Goal: Task Accomplishment & Management: Manage account settings

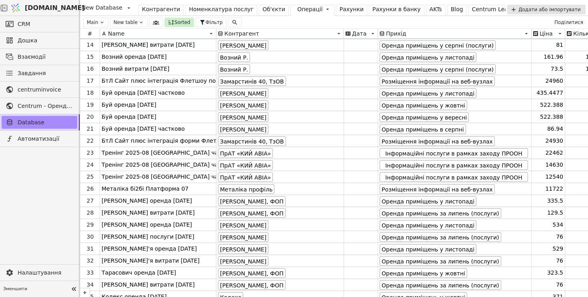
scroll to position [140, 0]
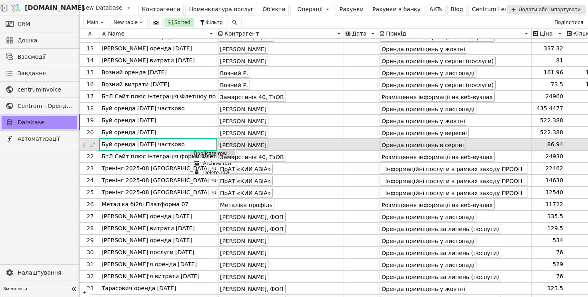
click at [196, 153] on div "Duplicate row" at bounding box center [212, 154] width 44 height 10
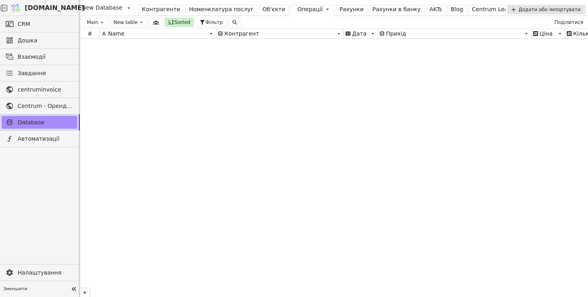
scroll to position [10649, 0]
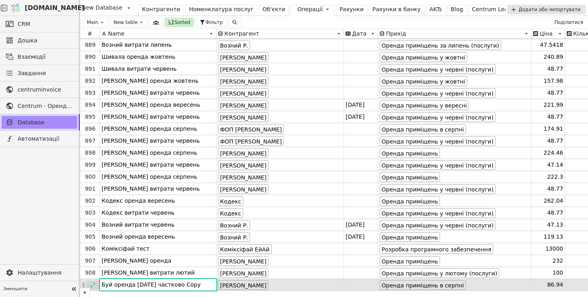
click at [90, 281] on div at bounding box center [92, 285] width 13 height 9
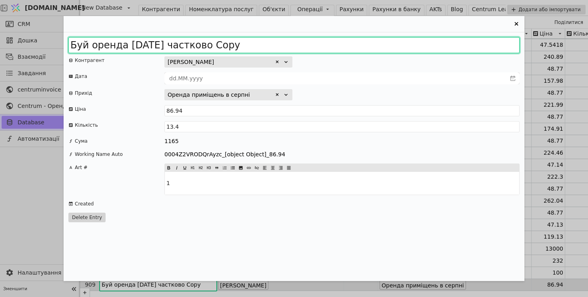
drag, startPoint x: 156, startPoint y: 44, endPoint x: 301, endPoint y: 48, distance: 145.5
click at [301, 48] on input "Буй оренда 2025 серпень частково Copy" at bounding box center [293, 45] width 451 height 16
type input "Буй оренда 2025 листопад решта"
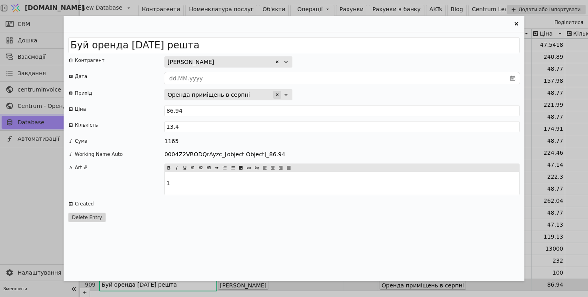
click at [275, 95] on icon "Entry Card" at bounding box center [277, 94] width 5 height 5
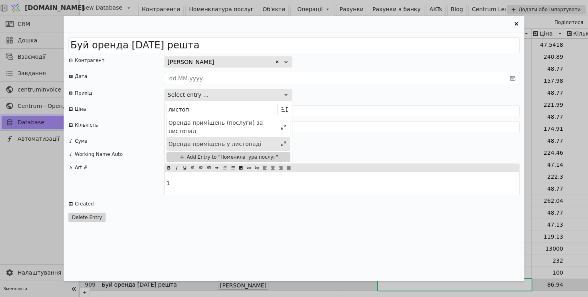
type input "листоп"
click at [251, 140] on div "Оренда приміщень у листопаді" at bounding box center [222, 144] width 109 height 8
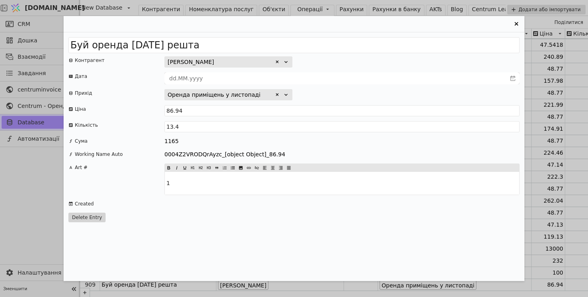
click at [516, 22] on icon "Entry Card" at bounding box center [516, 24] width 10 height 10
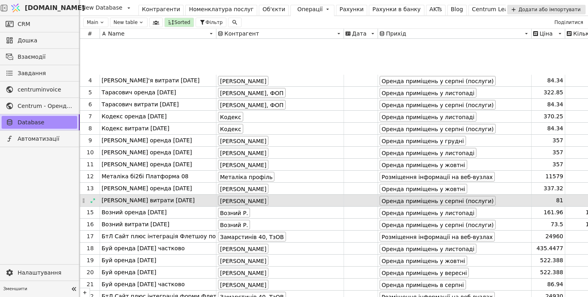
scroll to position [50, 0]
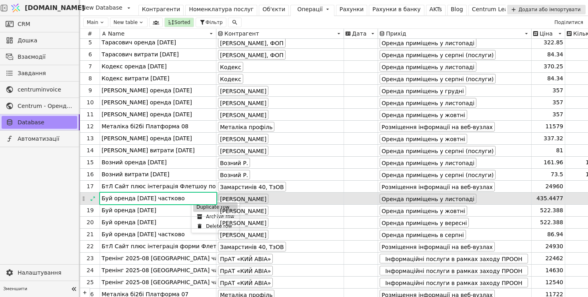
click at [199, 210] on div "Duplicate row" at bounding box center [215, 207] width 44 height 10
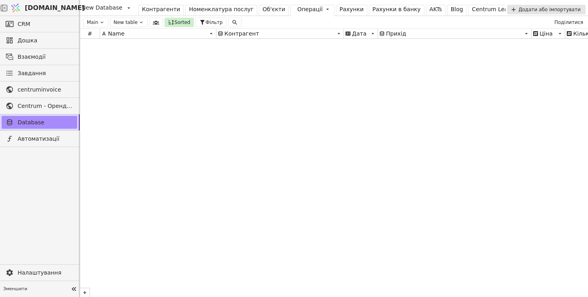
scroll to position [10655, 0]
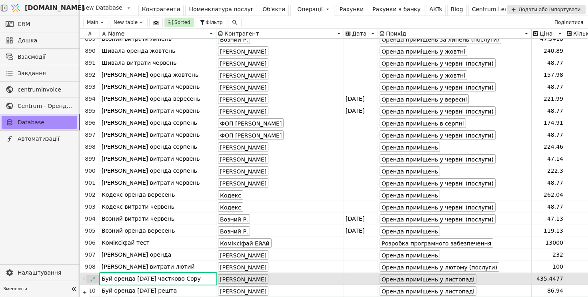
click at [93, 278] on icon at bounding box center [93, 279] width 6 height 6
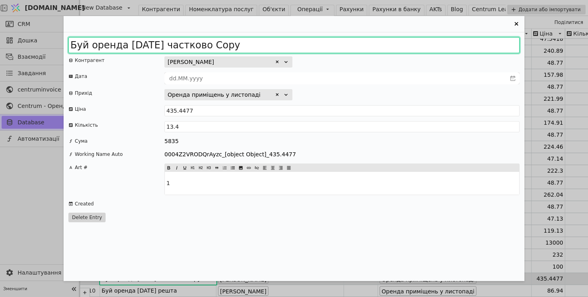
drag, startPoint x: 152, startPoint y: 46, endPoint x: 417, endPoint y: 64, distance: 264.9
click at [417, 64] on div "Буй оренда 2025 листопад частково Copy Контрагент Буй Ольна Русланівна Дата При…" at bounding box center [294, 156] width 460 height 249
click at [118, 46] on input "Буй оренда 2025 серпень" at bounding box center [293, 45] width 451 height 16
type input "Буй послуги 2025 серпень"
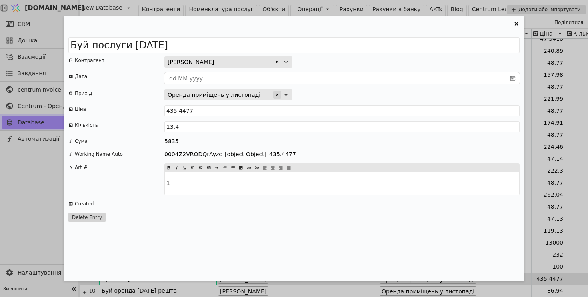
click at [278, 92] on div "Entry Card" at bounding box center [277, 95] width 8 height 8
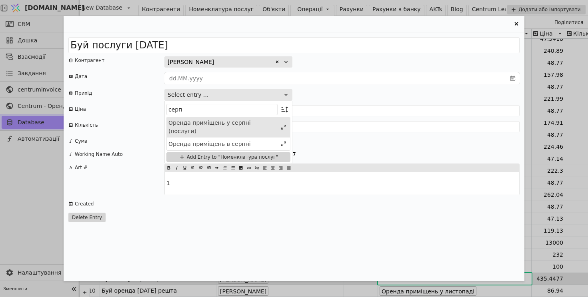
type input "серп"
click at [237, 126] on div "Оренда приміщень у серпні (послуги)" at bounding box center [222, 127] width 109 height 17
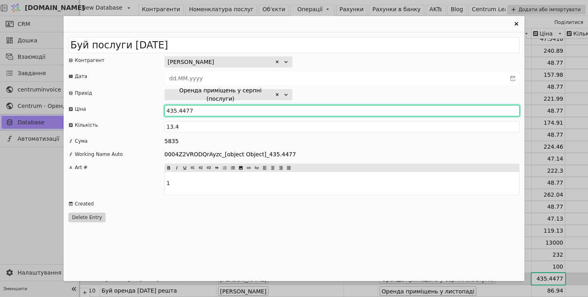
drag, startPoint x: 205, startPoint y: 111, endPoint x: 96, endPoint y: 123, distance: 109.8
click at [96, 123] on div "Буй послуги 2025 серпень Контрагент Буй Ольна Русланівна Дата Прихід Оренда при…" at bounding box center [294, 156] width 460 height 249
click at [192, 108] on input "435.4477" at bounding box center [341, 110] width 355 height 11
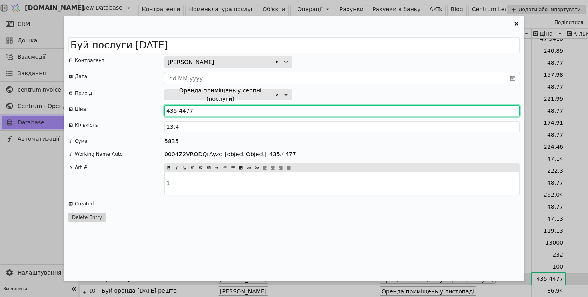
click at [192, 108] on input "435.4477" at bounding box center [341, 110] width 355 height 11
type input "83"
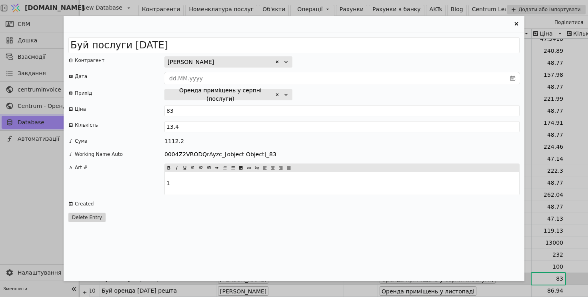
click at [375, 72] on div "Буй послуги 2025 серпень Контрагент Буй Ольна Русланівна Дата Прихід Оренда при…" at bounding box center [294, 156] width 460 height 249
click at [517, 24] on icon "Entry Card" at bounding box center [516, 24] width 10 height 10
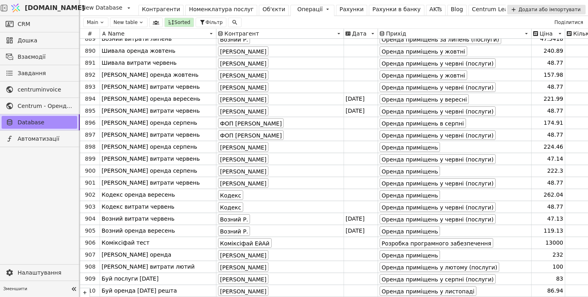
click at [297, 8] on div "Операції" at bounding box center [310, 9] width 26 height 8
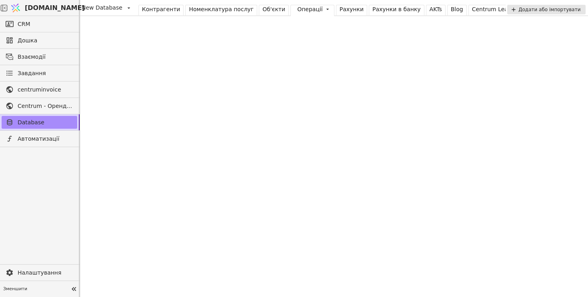
click at [339, 6] on div "Рахунки" at bounding box center [351, 9] width 24 height 8
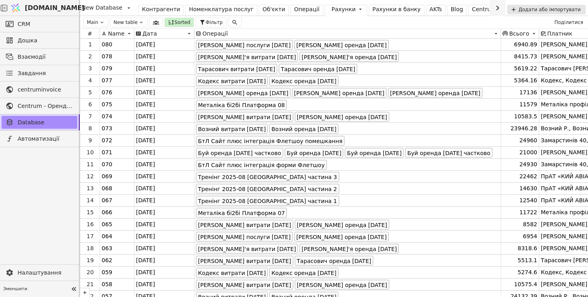
click at [294, 9] on div "Операції" at bounding box center [307, 9] width 26 height 8
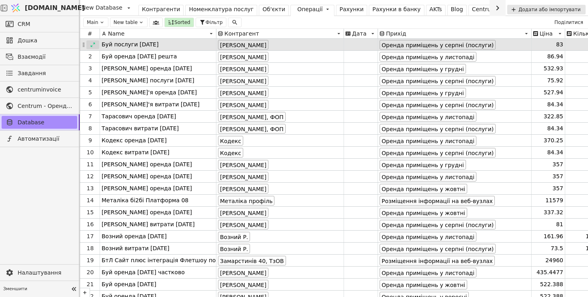
click at [91, 44] on icon at bounding box center [93, 45] width 6 height 6
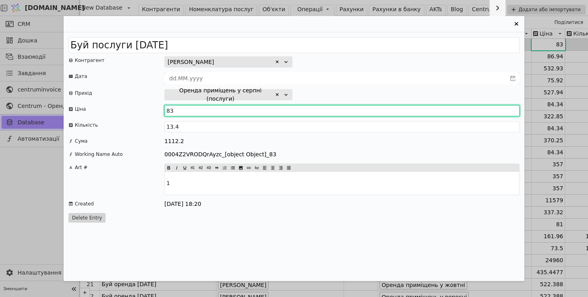
drag, startPoint x: 187, startPoint y: 111, endPoint x: 145, endPoint y: 110, distance: 41.6
click at [145, 110] on div "Ціна 83" at bounding box center [293, 110] width 451 height 11
type input "14"
type input "14.04"
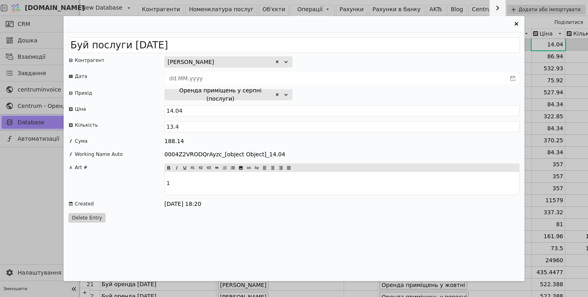
click at [374, 71] on div "Буй послуги 2025 серпень Контрагент Буй Ольна Русланівна Дата Прихід Оренда при…" at bounding box center [294, 156] width 460 height 249
click at [516, 24] on icon "Entry Card" at bounding box center [516, 24] width 4 height 4
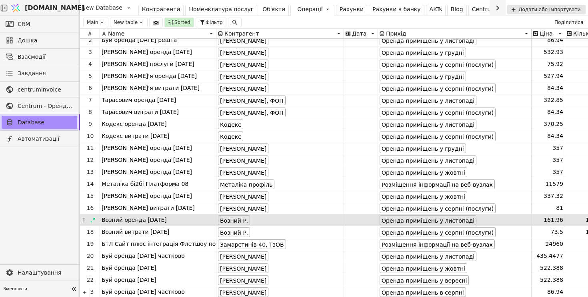
scroll to position [10, 0]
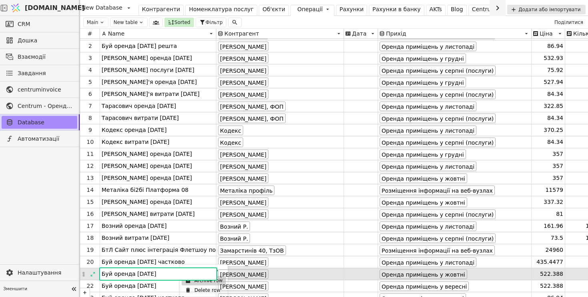
click at [188, 281] on icon at bounding box center [187, 280] width 5 height 5
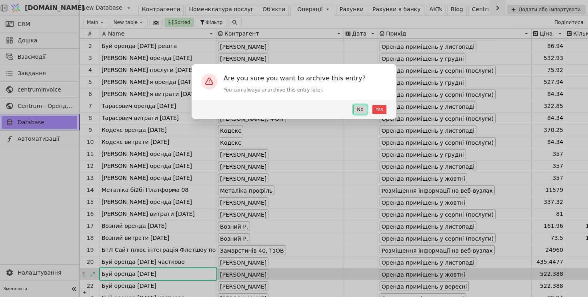
click at [360, 111] on button "No" at bounding box center [360, 110] width 14 height 10
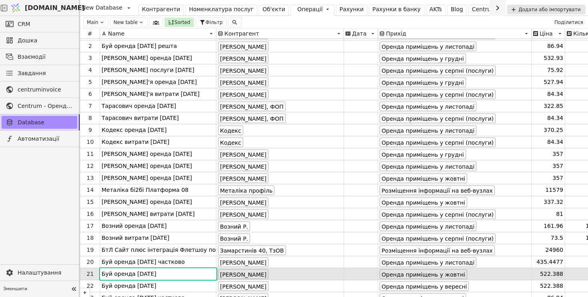
click at [219, 203] on html "Svit.One New Database Контрагенти Номенклатура послуг Об'єкти Операції Рахунки …" at bounding box center [294, 148] width 588 height 297
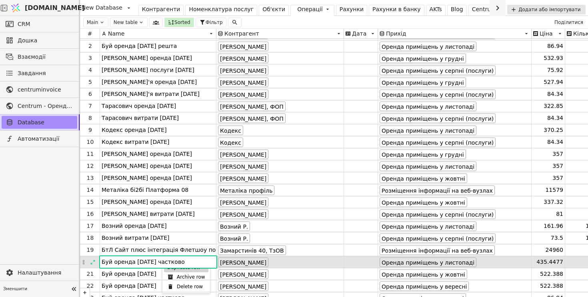
click at [179, 268] on div "Duplicate row" at bounding box center [186, 268] width 44 height 10
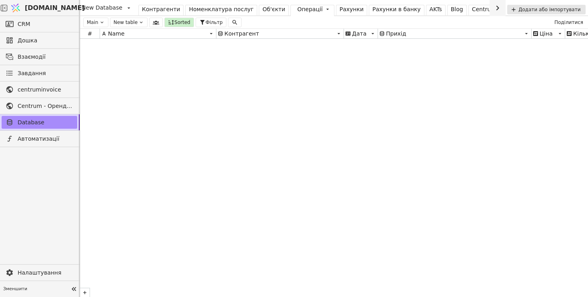
scroll to position [10673, 0]
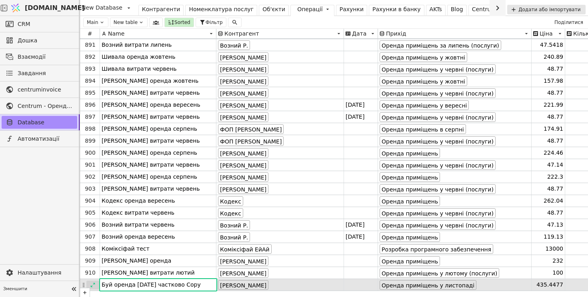
click at [93, 284] on icon at bounding box center [93, 285] width 6 height 6
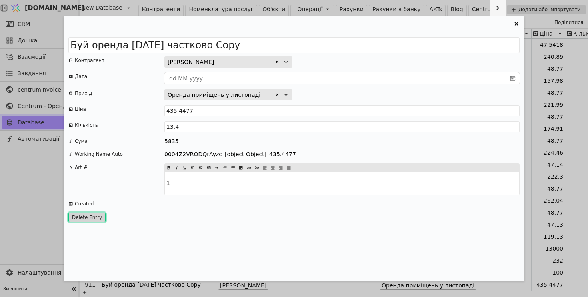
click at [89, 213] on button "Delete Entry" at bounding box center [86, 218] width 37 height 10
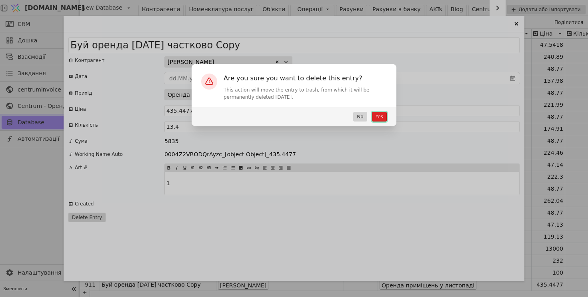
click at [380, 117] on button "Yes" at bounding box center [379, 117] width 15 height 10
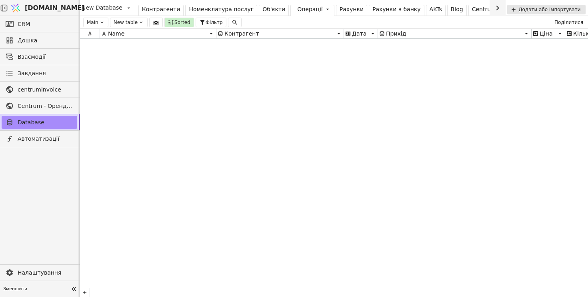
scroll to position [0, 0]
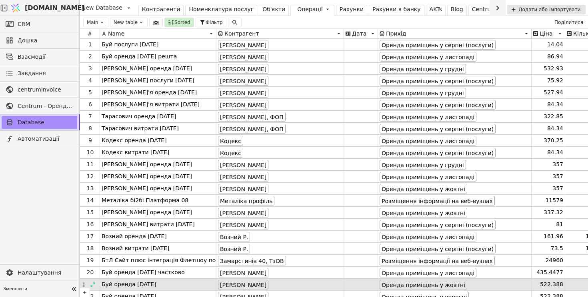
click at [181, 286] on div "Буй оренда 2025 жовтень" at bounding box center [158, 285] width 116 height 12
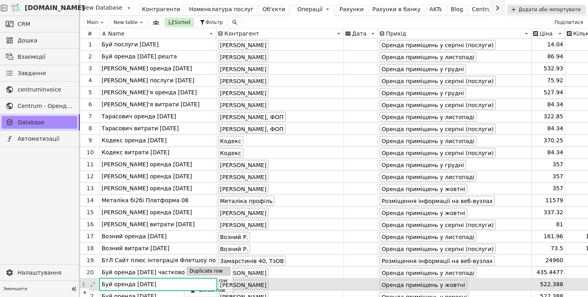
click at [205, 273] on div "Duplicate row" at bounding box center [208, 271] width 44 height 10
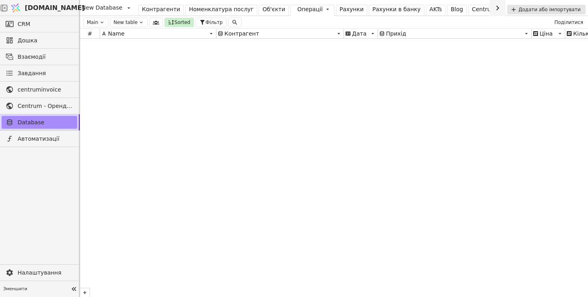
scroll to position [10673, 0]
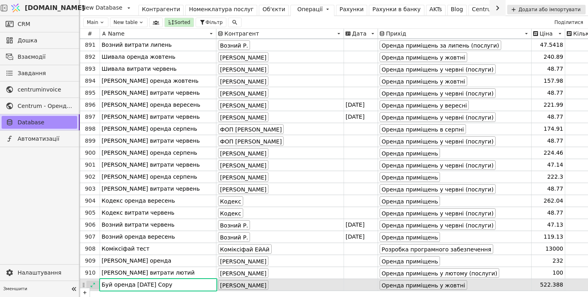
click at [94, 283] on icon at bounding box center [93, 285] width 4 height 4
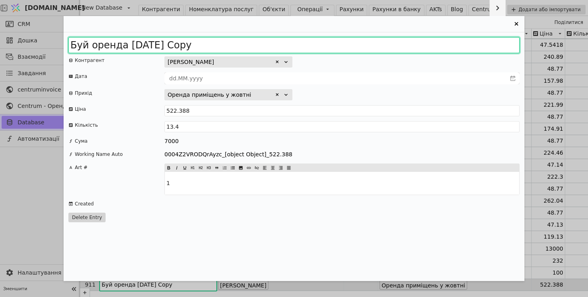
drag, startPoint x: 153, startPoint y: 45, endPoint x: 307, endPoint y: 51, distance: 153.2
click at [307, 51] on input "Буй оренда 2025 жовтень Copy" at bounding box center [293, 45] width 451 height 16
type input "Буй оренда 2025 грудень"
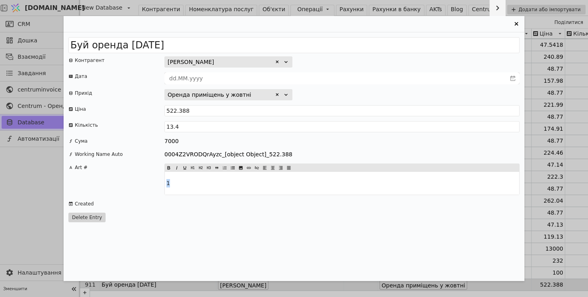
drag, startPoint x: 156, startPoint y: 179, endPoint x: 139, endPoint y: 179, distance: 16.8
click at [139, 179] on div "Art # 1" at bounding box center [293, 179] width 451 height 32
click at [277, 94] on icon "Entry Card" at bounding box center [277, 94] width 5 height 5
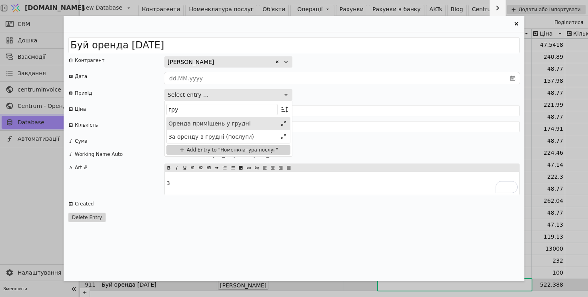
type input "гру"
click at [246, 126] on div "Оренда приміщень у грудні" at bounding box center [222, 124] width 109 height 8
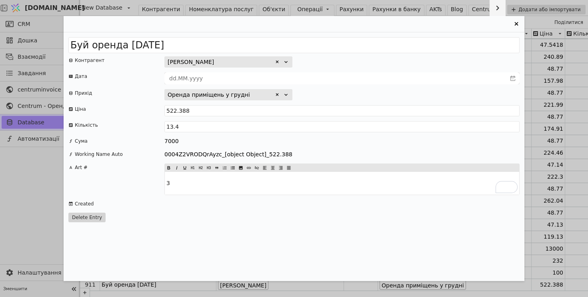
click at [383, 66] on div "Буй [PERSON_NAME]" at bounding box center [341, 61] width 355 height 11
click at [514, 23] on icon "Entry Card" at bounding box center [516, 24] width 10 height 10
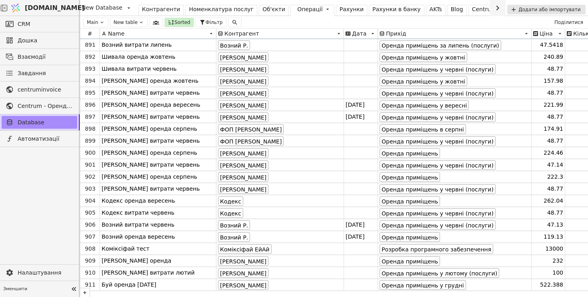
click at [339, 8] on div "Рахунки" at bounding box center [351, 9] width 24 height 8
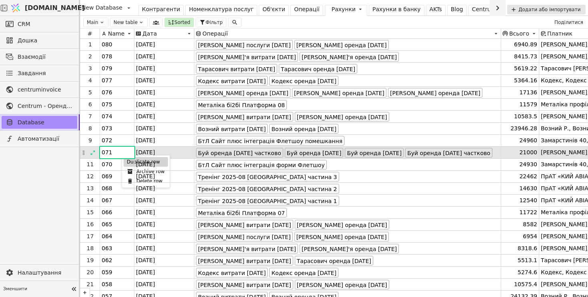
click at [127, 161] on div "Duplicate row" at bounding box center [146, 162] width 44 height 10
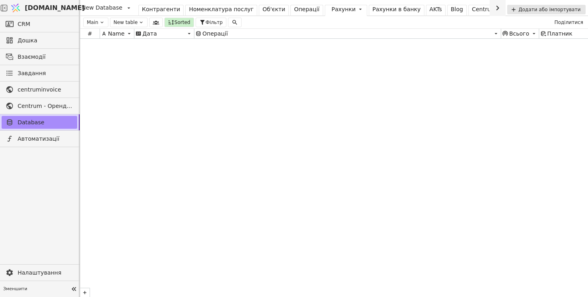
scroll to position [5660, 0]
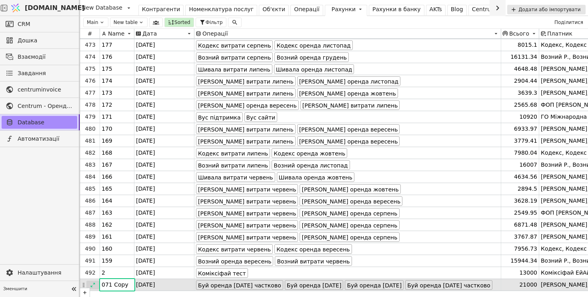
click at [92, 285] on icon at bounding box center [93, 285] width 6 height 6
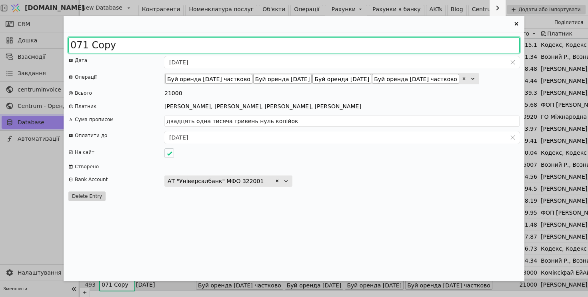
drag, startPoint x: 78, startPoint y: 45, endPoint x: 226, endPoint y: 21, distance: 149.8
click at [226, 21] on div "071 Copy Дата 26.08.2025 Операції Буй оренда 2025 серпень частково Буй оренда 2…" at bounding box center [294, 148] width 460 height 265
click at [93, 37] on input "071 Copy" at bounding box center [293, 45] width 451 height 16
drag, startPoint x: 76, startPoint y: 44, endPoint x: 202, endPoint y: 44, distance: 126.7
click at [202, 44] on input "071 Copy" at bounding box center [293, 45] width 451 height 16
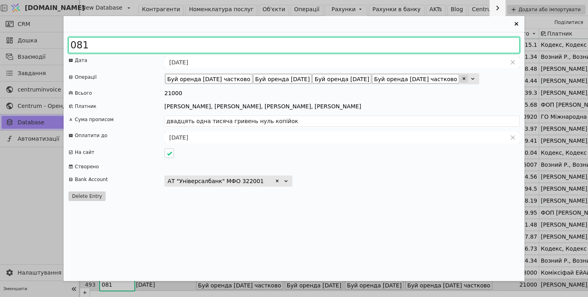
type input "081"
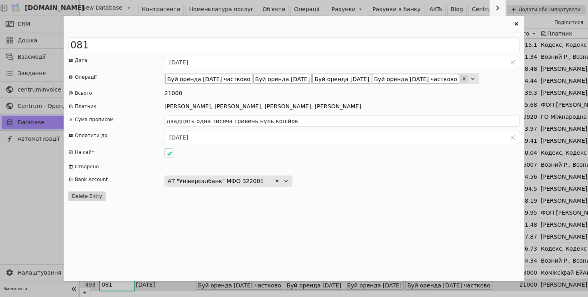
click at [466, 81] on icon "Entry Card" at bounding box center [463, 78] width 5 height 5
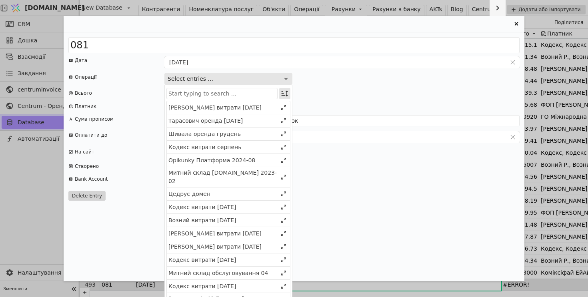
click at [283, 96] on icon "Entry Card" at bounding box center [284, 94] width 7 height 6
click at [268, 110] on div "Select" at bounding box center [243, 108] width 69 height 11
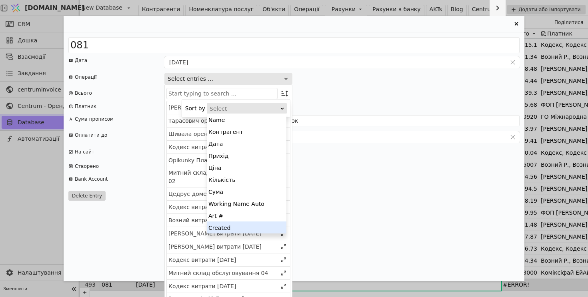
click at [263, 225] on div "Created" at bounding box center [246, 227] width 79 height 12
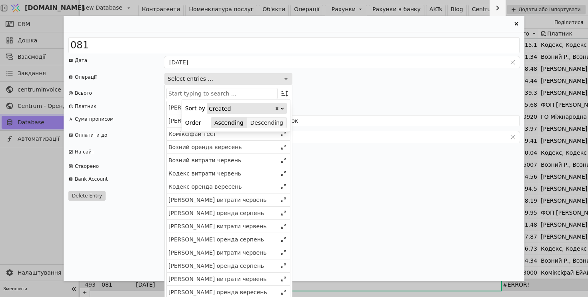
click at [281, 122] on button "Descending" at bounding box center [266, 122] width 39 height 11
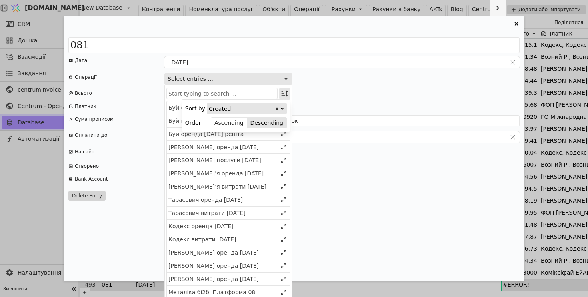
click at [287, 94] on icon "Entry Card" at bounding box center [285, 94] width 8 height 8
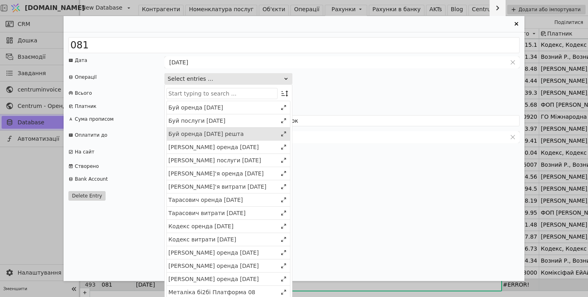
click at [257, 131] on div "Буй оренда 2025 листопад решта" at bounding box center [222, 134] width 109 height 8
click at [257, 130] on div "Буй послуги 2025 серпень" at bounding box center [228, 134] width 123 height 13
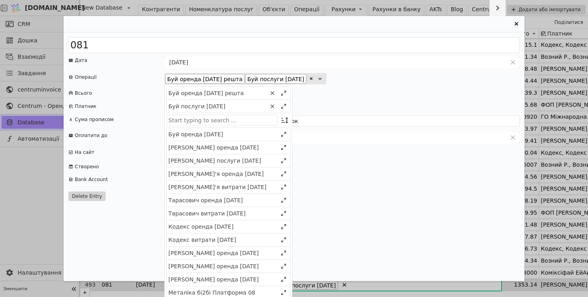
click at [257, 130] on div "Буй оренда 2025 грудень" at bounding box center [228, 134] width 123 height 13
click at [400, 96] on div "8353.14" at bounding box center [341, 93] width 355 height 8
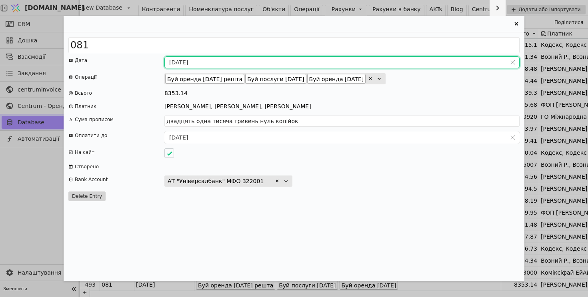
click at [180, 63] on input "26.08.2025" at bounding box center [335, 62] width 341 height 11
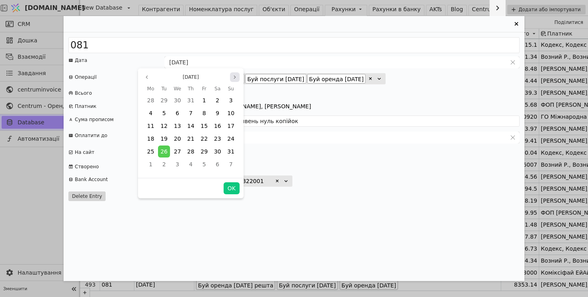
click at [233, 79] on icon "page next" at bounding box center [234, 77] width 5 height 5
click at [149, 80] on button "Previous month" at bounding box center [147, 77] width 10 height 10
click at [228, 150] on span "31" at bounding box center [230, 151] width 7 height 6
click at [236, 187] on button "OK" at bounding box center [231, 188] width 16 height 12
type input "[DATE]"
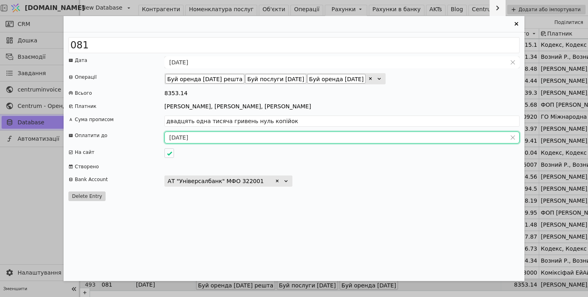
click at [184, 138] on input "27.08.2025" at bounding box center [335, 137] width 341 height 11
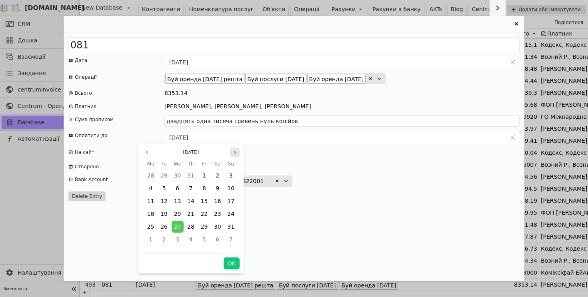
click at [232, 154] on icon "page next" at bounding box center [234, 152] width 5 height 5
click at [205, 200] on span "19" at bounding box center [203, 201] width 7 height 6
click at [234, 261] on button "OK" at bounding box center [231, 263] width 16 height 12
type input "[DATE]"
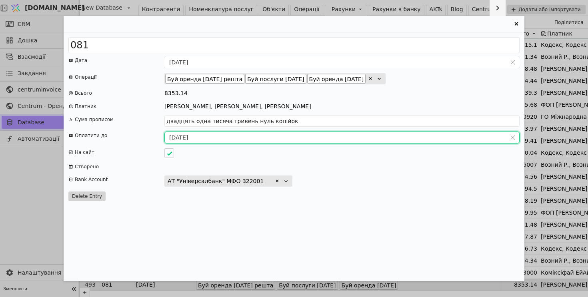
click at [516, 24] on icon "Entry Card" at bounding box center [516, 24] width 4 height 4
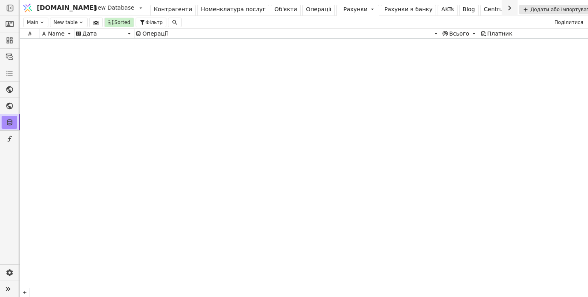
scroll to position [3124, 0]
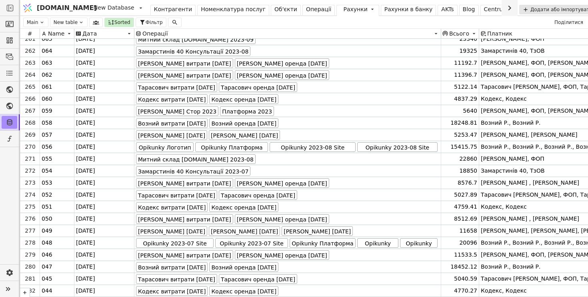
click at [306, 8] on div "Операції" at bounding box center [319, 9] width 26 height 8
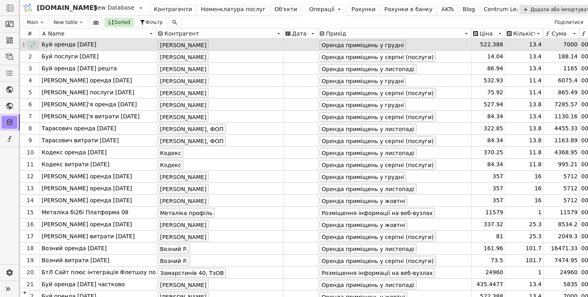
click at [33, 46] on icon at bounding box center [33, 45] width 6 height 6
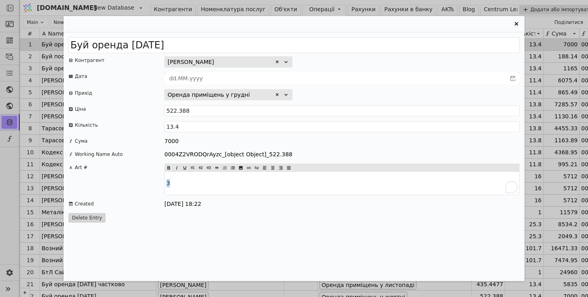
click at [143, 182] on div "Art # 3" at bounding box center [293, 179] width 451 height 32
click at [26, 56] on div "Буй оренда 2025 грудень Контрагент Буй Ольна Русланівна Дата Прихід Оренда прим…" at bounding box center [294, 148] width 588 height 297
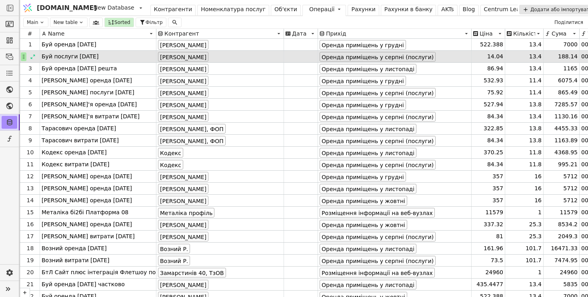
click at [26, 57] on icon at bounding box center [24, 57] width 6 height 6
click at [32, 57] on icon at bounding box center [33, 57] width 6 height 6
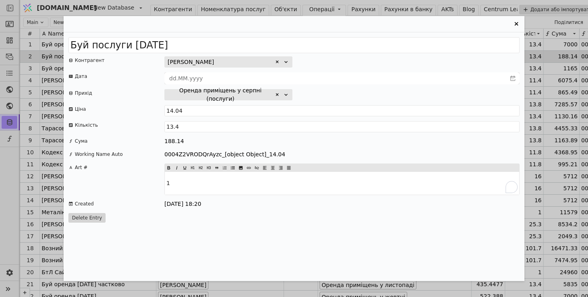
drag, startPoint x: 173, startPoint y: 184, endPoint x: 153, endPoint y: 183, distance: 20.8
click at [153, 182] on div "Art # 1" at bounding box center [293, 179] width 451 height 32
click at [32, 59] on div "Буй послуги 2025 серпень Контрагент Буй Ольна Русланівна Дата Прихід Оренда при…" at bounding box center [294, 148] width 588 height 297
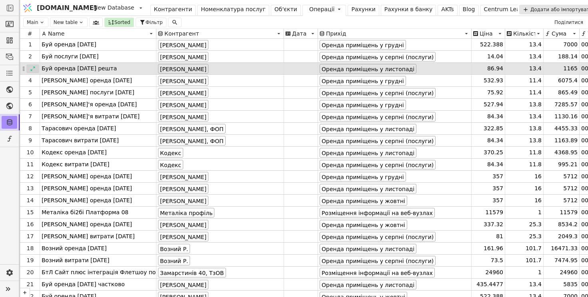
click at [31, 69] on icon at bounding box center [33, 69] width 6 height 6
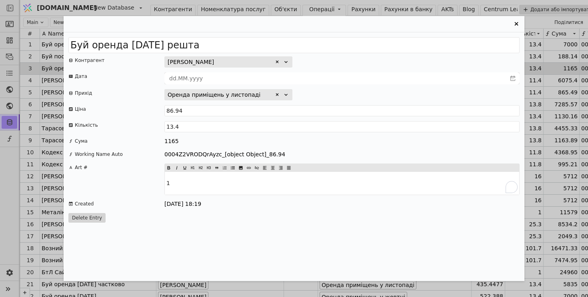
drag, startPoint x: 169, startPoint y: 182, endPoint x: 141, endPoint y: 182, distance: 28.4
click at [141, 182] on div "Art # 1" at bounding box center [293, 179] width 451 height 32
click at [57, 146] on div "Буй оренда 2025 листопад решта Контрагент Буй Ольна Русланівна Дата Прихід Орен…" at bounding box center [294, 148] width 588 height 297
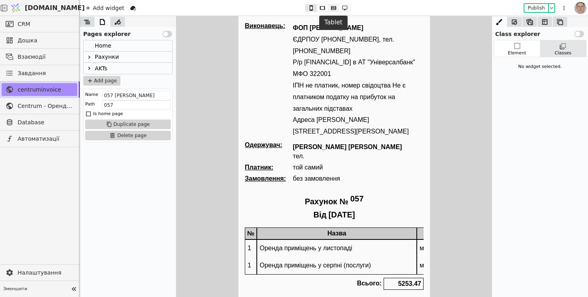
click at [333, 8] on icon at bounding box center [334, 8] width 10 height 6
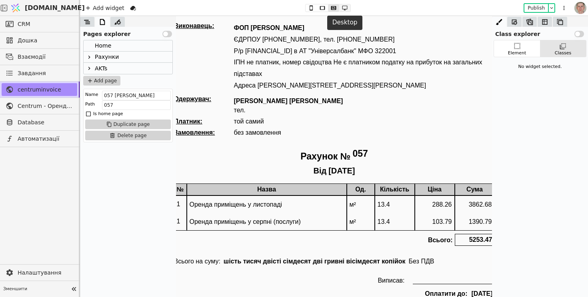
click at [345, 8] on icon at bounding box center [345, 8] width 10 height 6
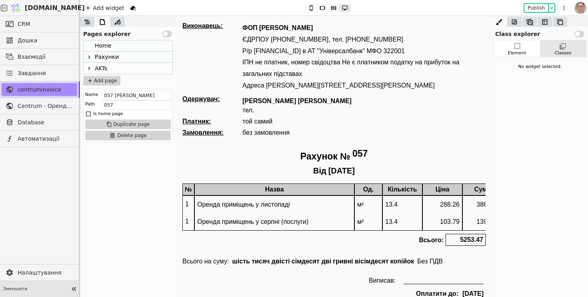
click at [74, 289] on icon at bounding box center [74, 289] width 4 height 4
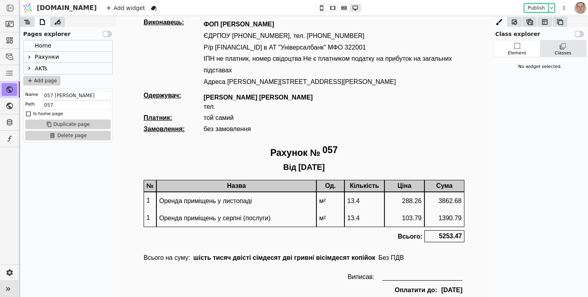
scroll to position [5, 0]
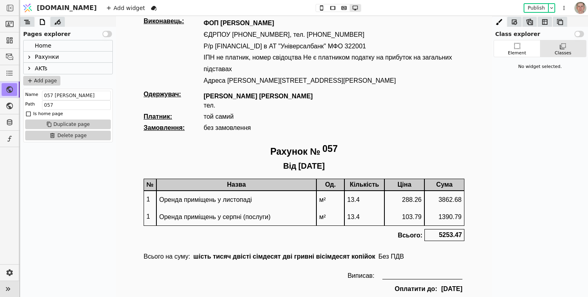
click at [29, 57] on icon at bounding box center [29, 57] width 2 height 3
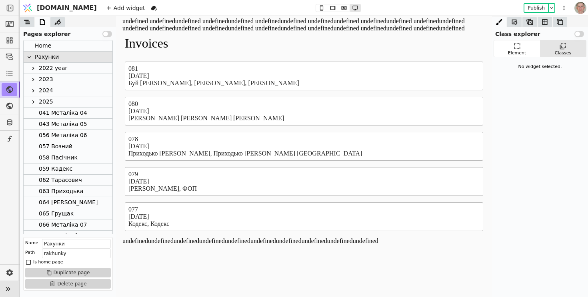
scroll to position [187, 0]
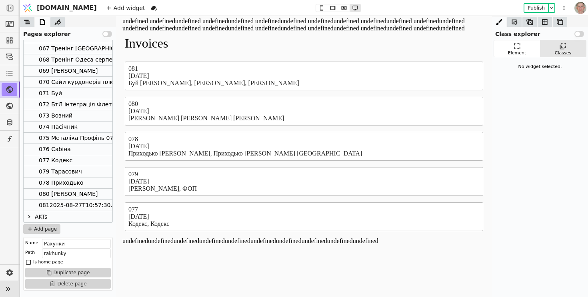
click at [55, 205] on div "0812025-08-27T10:57:30.000Z" at bounding box center [83, 205] width 88 height 11
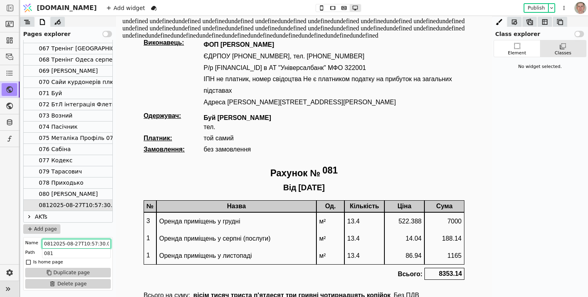
scroll to position [0, 6]
drag, startPoint x: 168, startPoint y: 259, endPoint x: 300, endPoint y: 251, distance: 132.2
type input "081 Буй"
click at [459, 158] on div "Виконавець: ФОП Свистун Роман Юрійович ЄДРПОУ 2733312939, тел. 380(63) 334-3494…" at bounding box center [304, 187] width 321 height 296
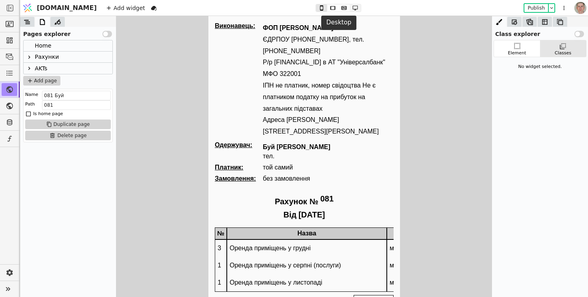
click at [350, 8] on icon at bounding box center [355, 8] width 10 height 6
click at [338, 4] on button at bounding box center [343, 7] width 11 height 7
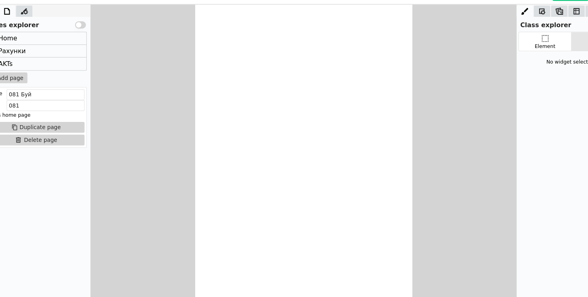
click at [339, 10] on icon at bounding box center [344, 8] width 10 height 6
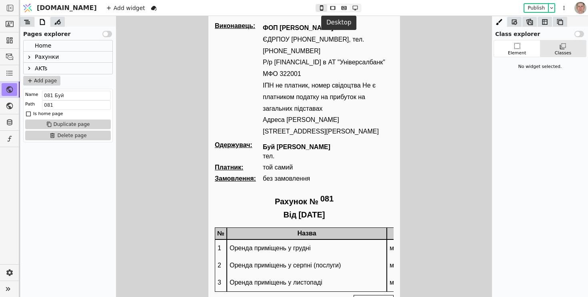
click at [350, 8] on icon at bounding box center [355, 8] width 10 height 6
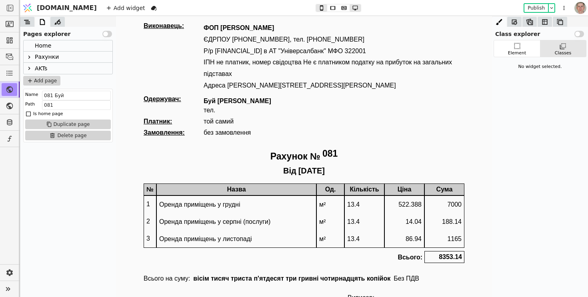
type button "3"
